Goal: Task Accomplishment & Management: Manage account settings

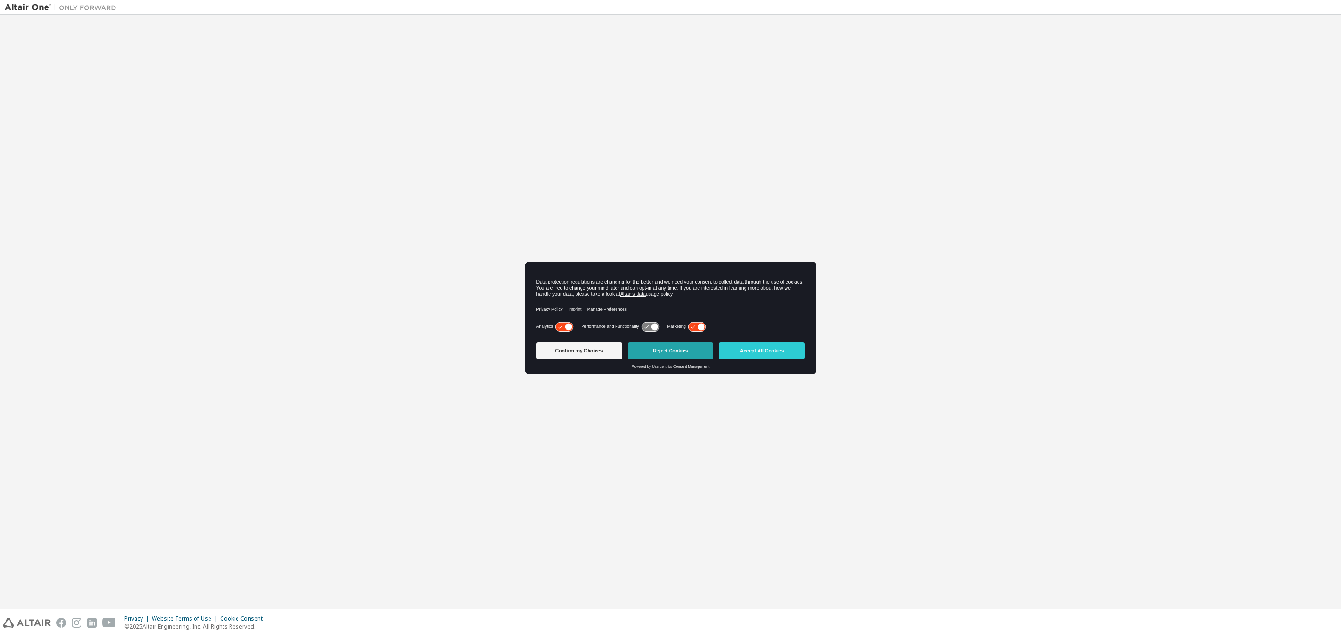
click at [685, 350] on button "Reject Cookies" at bounding box center [671, 350] width 86 height 17
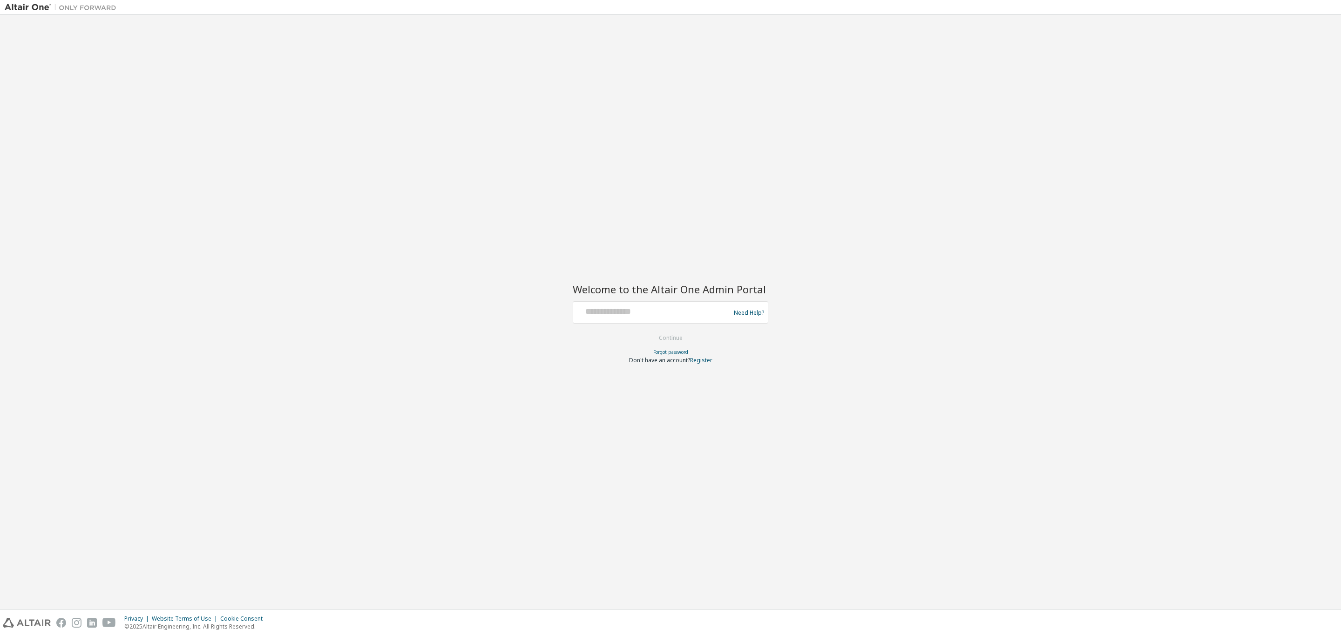
click at [633, 316] on div at bounding box center [653, 311] width 152 height 14
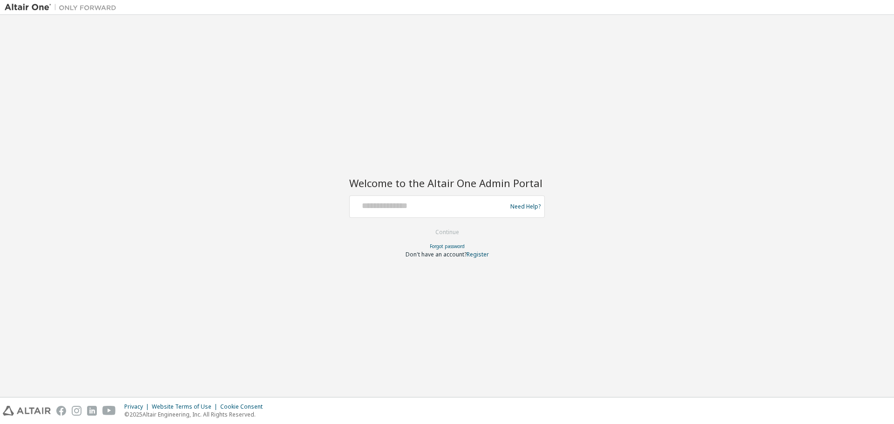
click at [388, 212] on div at bounding box center [429, 207] width 152 height 18
click at [383, 206] on input "text" at bounding box center [429, 205] width 152 height 14
click at [401, 208] on input "**********" at bounding box center [429, 205] width 152 height 14
type input "**********"
click at [445, 227] on button "Continue" at bounding box center [447, 232] width 43 height 14
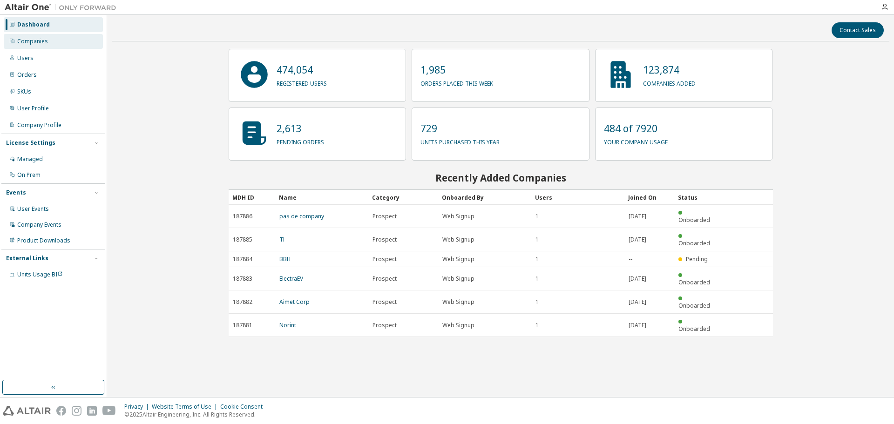
click at [41, 41] on div "Companies" at bounding box center [32, 41] width 31 height 7
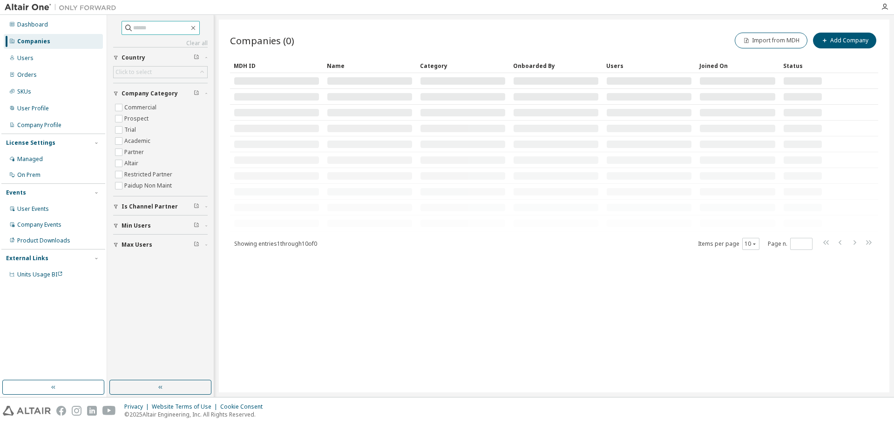
click at [138, 29] on input "text" at bounding box center [161, 27] width 56 height 9
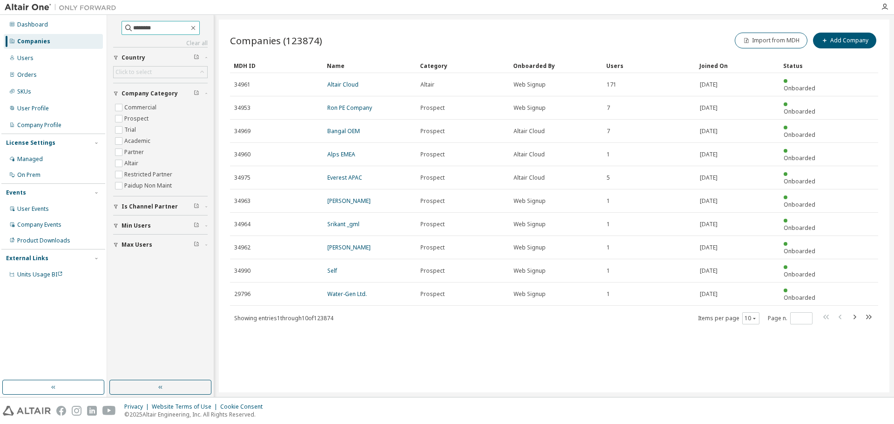
type input "********"
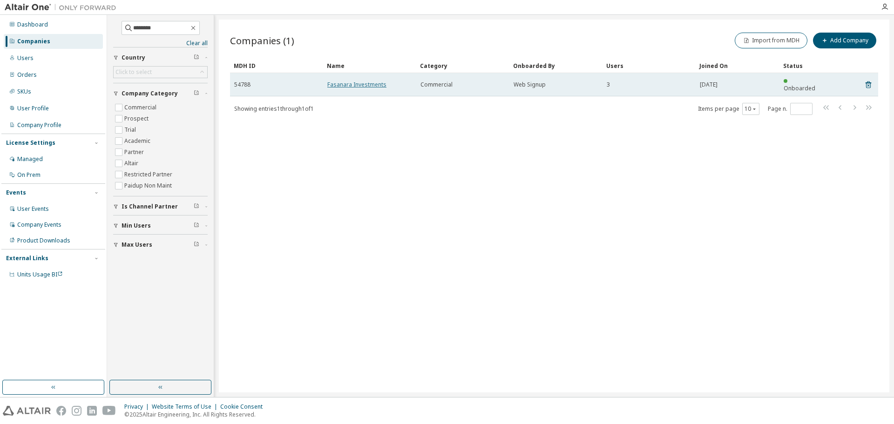
click at [372, 82] on link "Fasanara Investments" at bounding box center [356, 85] width 59 height 8
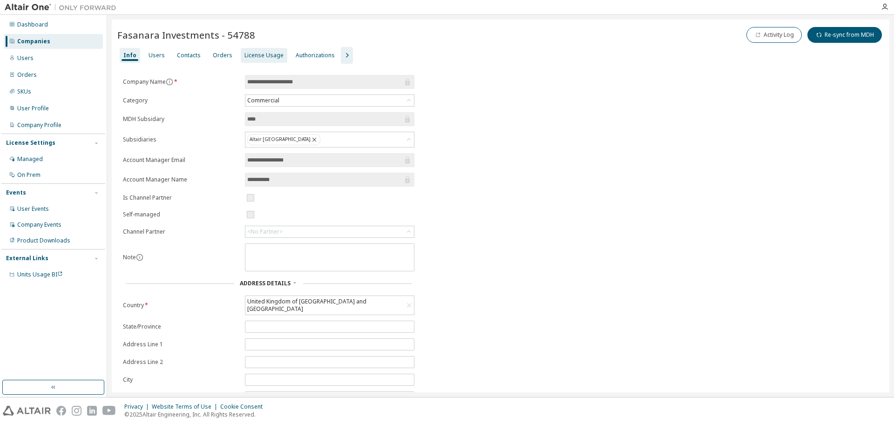
click at [263, 54] on div "License Usage" at bounding box center [264, 55] width 39 height 7
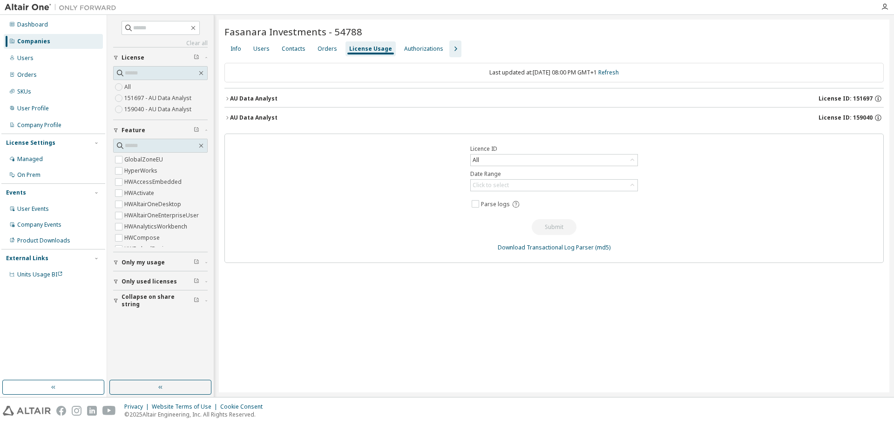
click at [229, 97] on icon "button" at bounding box center [227, 99] width 6 height 6
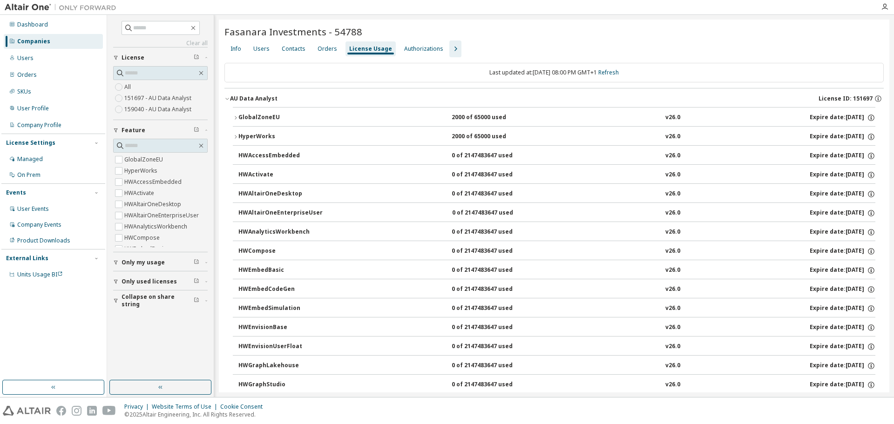
click at [229, 97] on icon "button" at bounding box center [227, 99] width 6 height 6
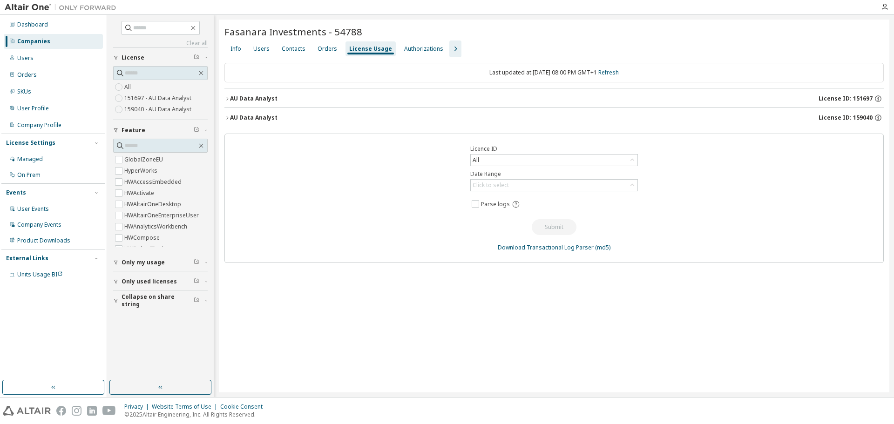
click at [231, 119] on div "AU Data Analyst" at bounding box center [254, 117] width 48 height 7
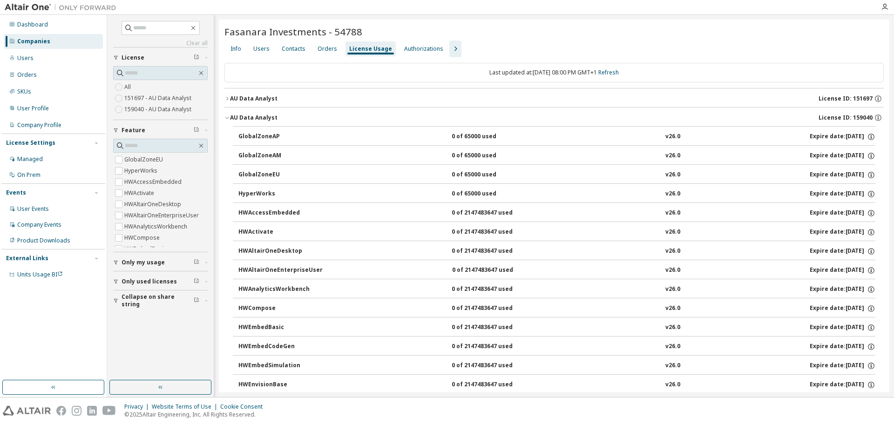
click at [226, 98] on icon "button" at bounding box center [227, 99] width 6 height 6
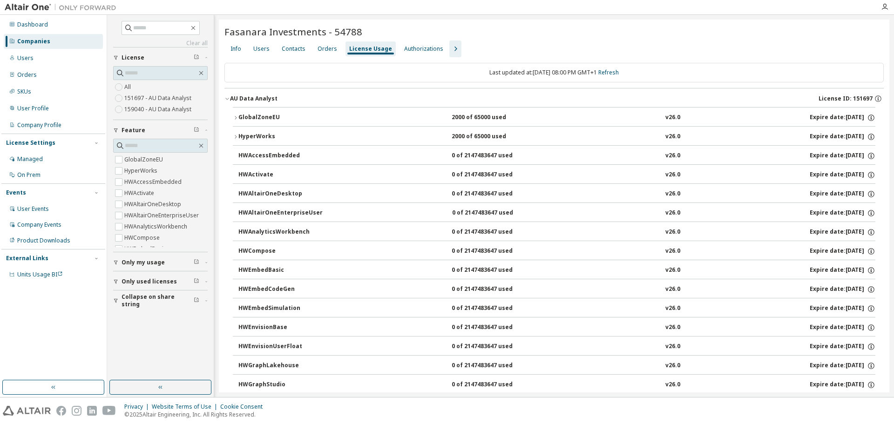
click at [226, 97] on icon "button" at bounding box center [227, 99] width 6 height 6
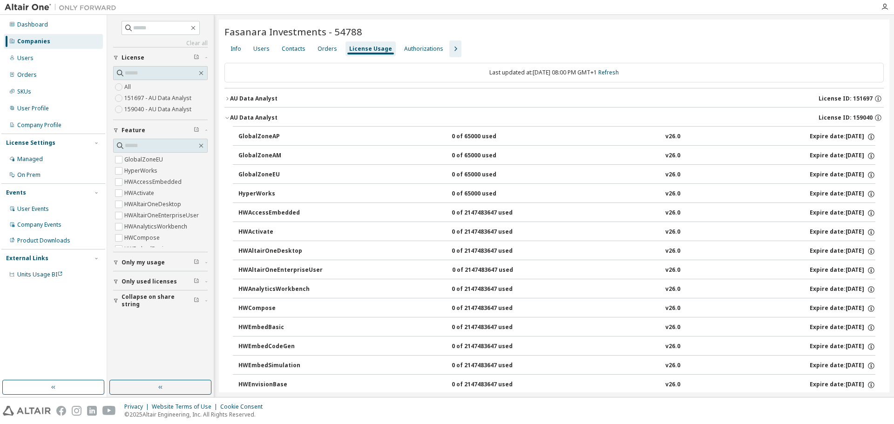
click at [228, 115] on icon "button" at bounding box center [227, 118] width 6 height 6
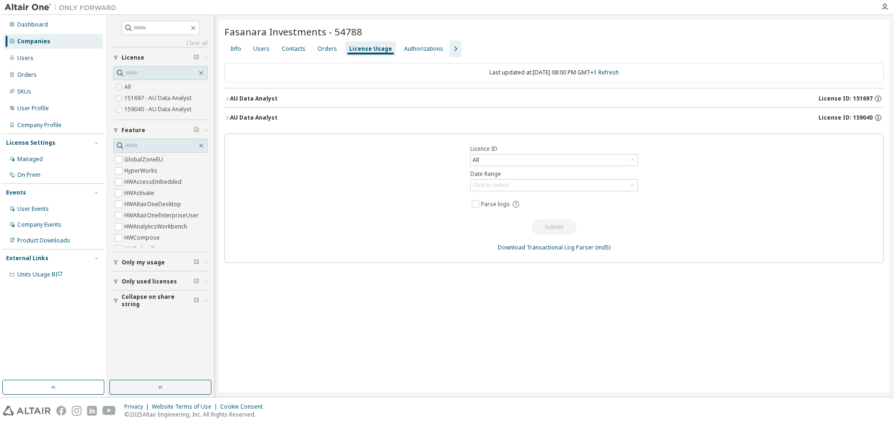
click at [228, 115] on icon "button" at bounding box center [227, 118] width 6 height 6
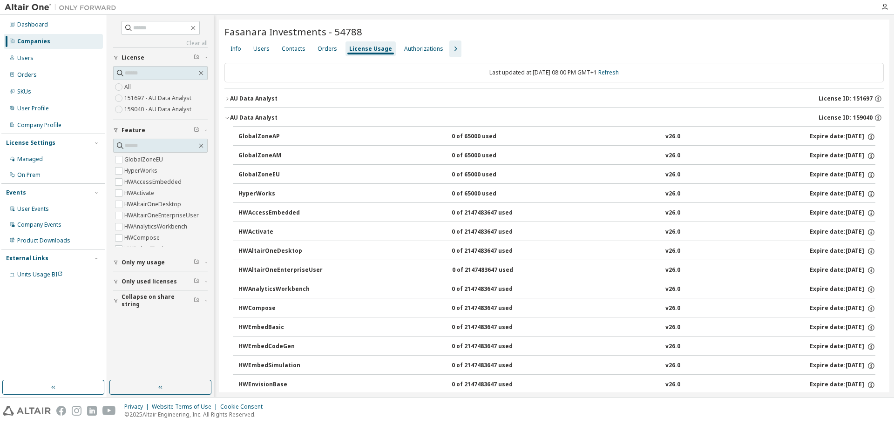
click at [228, 115] on icon "button" at bounding box center [227, 118] width 6 height 6
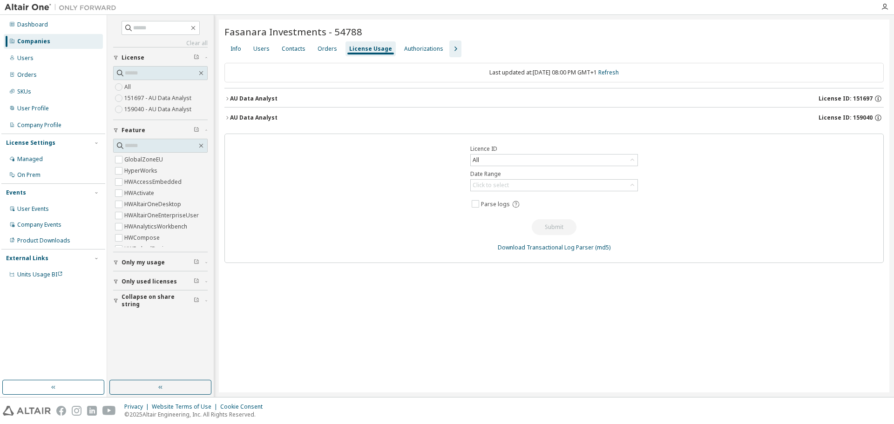
click at [230, 100] on icon "button" at bounding box center [227, 99] width 6 height 6
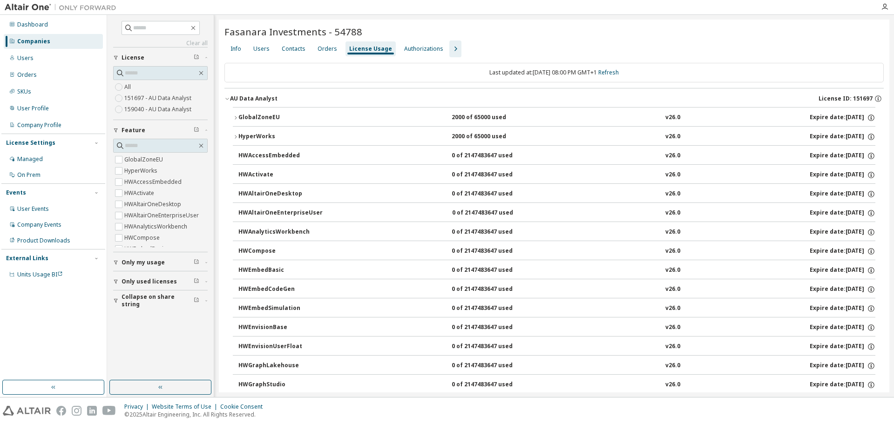
click at [230, 100] on icon "button" at bounding box center [227, 99] width 6 height 6
